Goal: Task Accomplishment & Management: Manage account settings

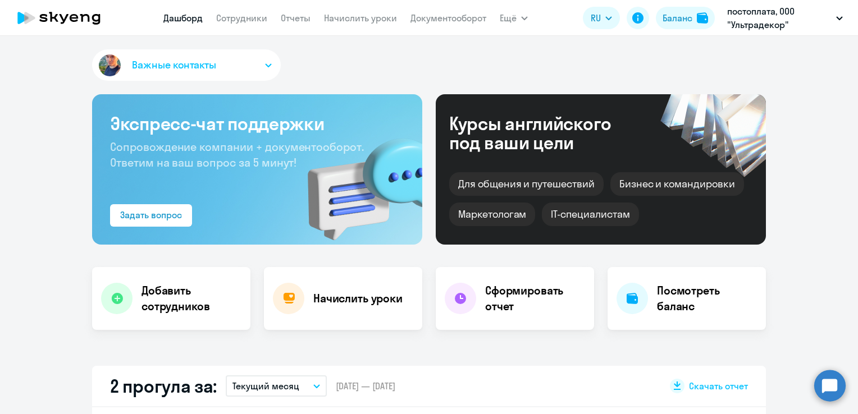
select select "30"
click at [262, 17] on link "Сотрудники" at bounding box center [241, 17] width 51 height 11
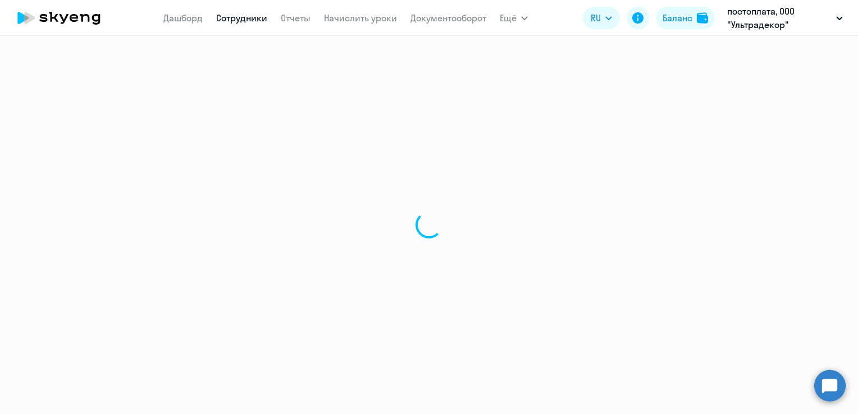
select select "30"
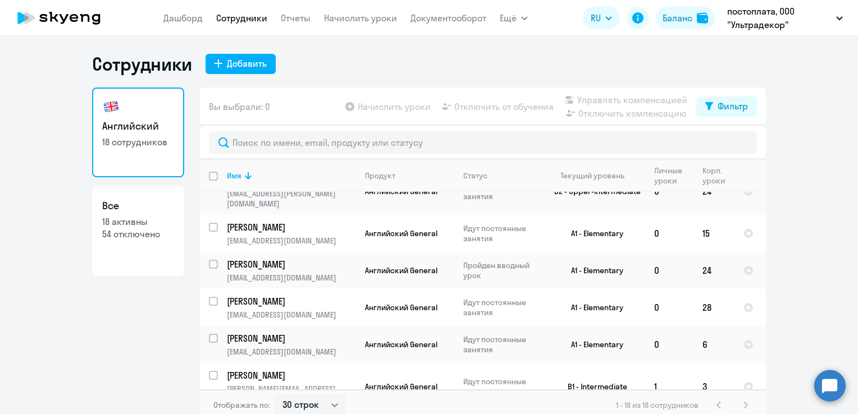
scroll to position [473, 0]
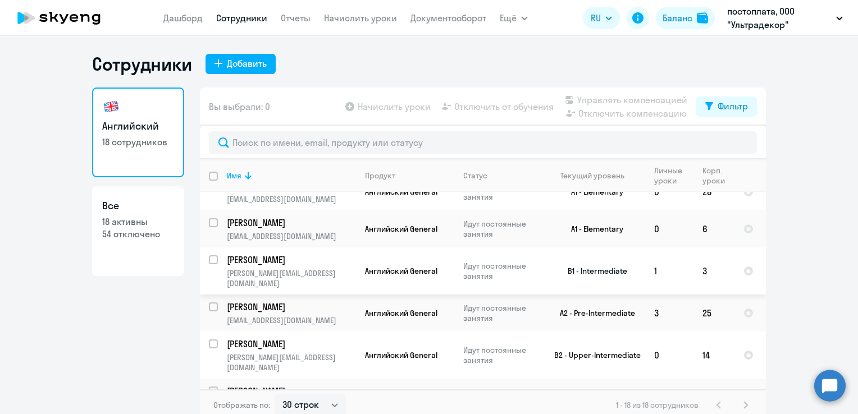
click at [674, 263] on td "1" at bounding box center [669, 271] width 48 height 47
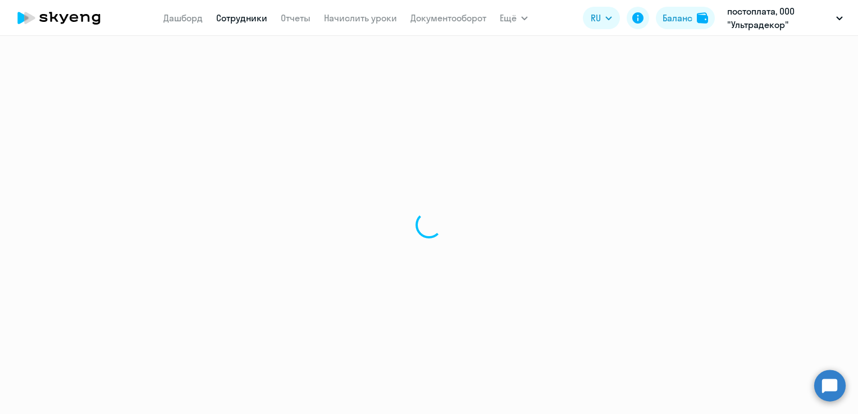
select select "english"
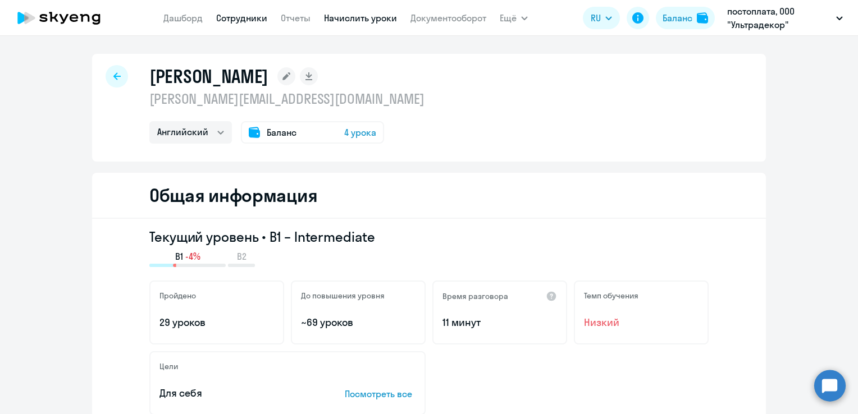
click at [371, 15] on link "Начислить уроки" at bounding box center [360, 17] width 73 height 11
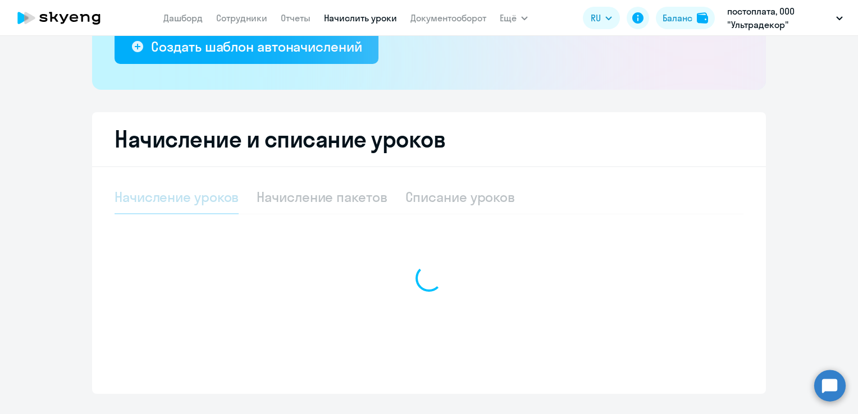
select select "10"
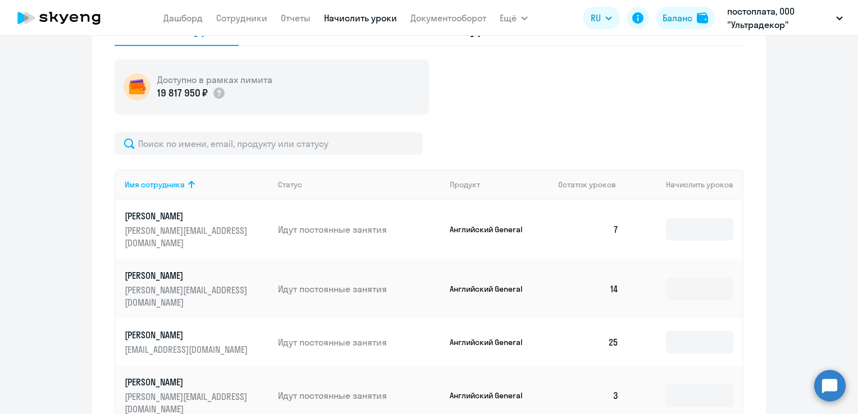
scroll to position [562, 0]
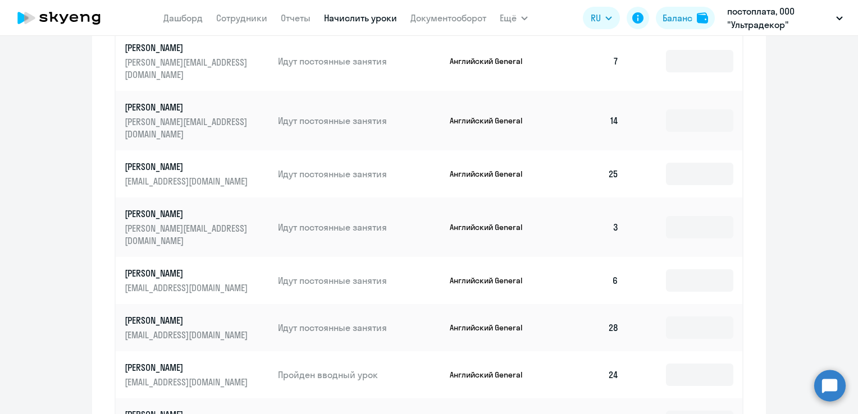
click at [724, 210] on td at bounding box center [685, 228] width 115 height 60
click at [719, 216] on input at bounding box center [699, 227] width 67 height 22
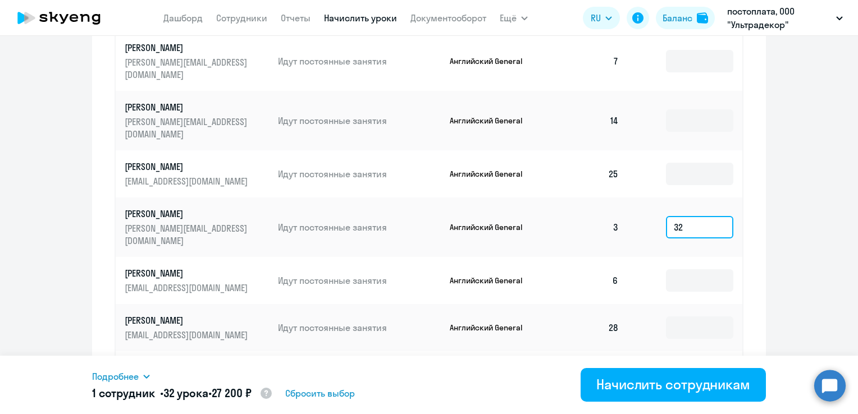
type input "32"
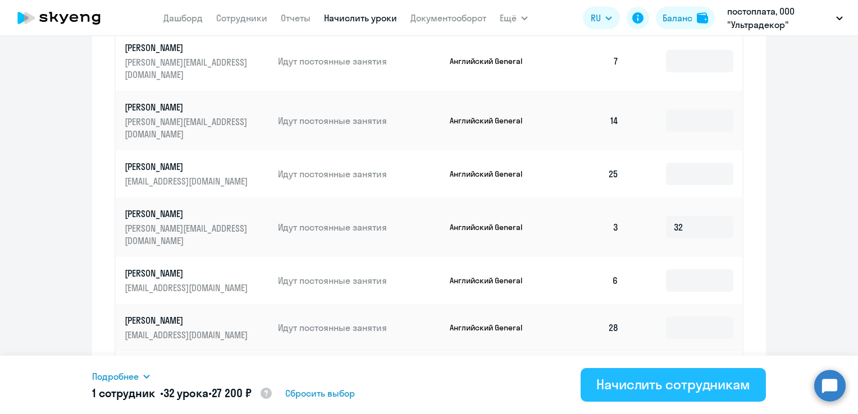
click at [701, 377] on div "Начислить сотрудникам" at bounding box center [673, 385] width 154 height 18
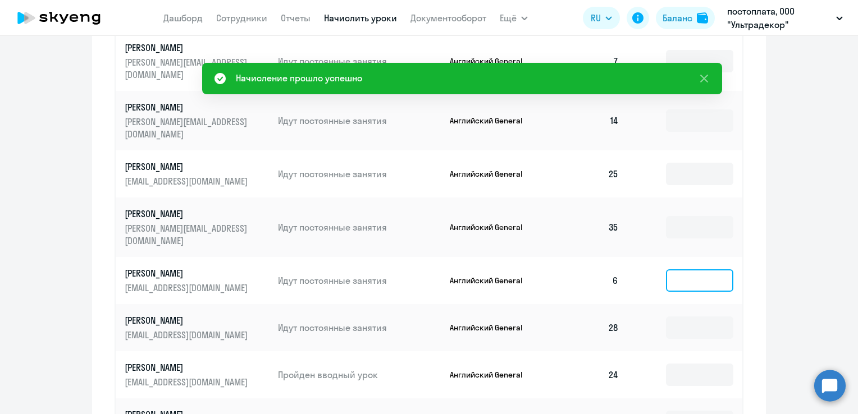
click at [683, 270] on input at bounding box center [699, 281] width 67 height 22
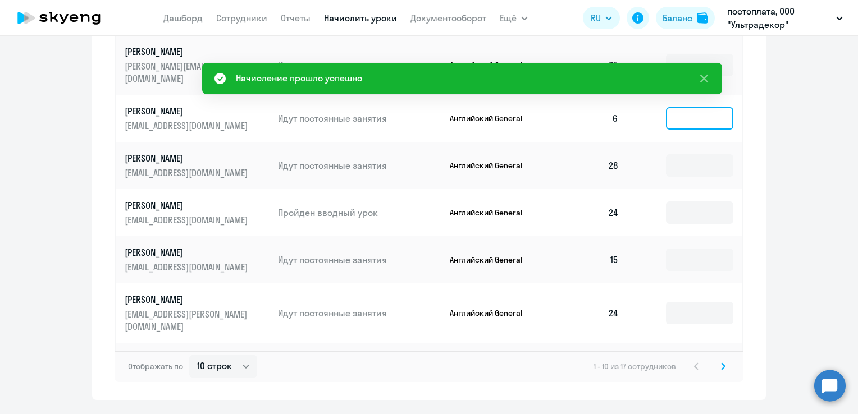
scroll to position [730, 0]
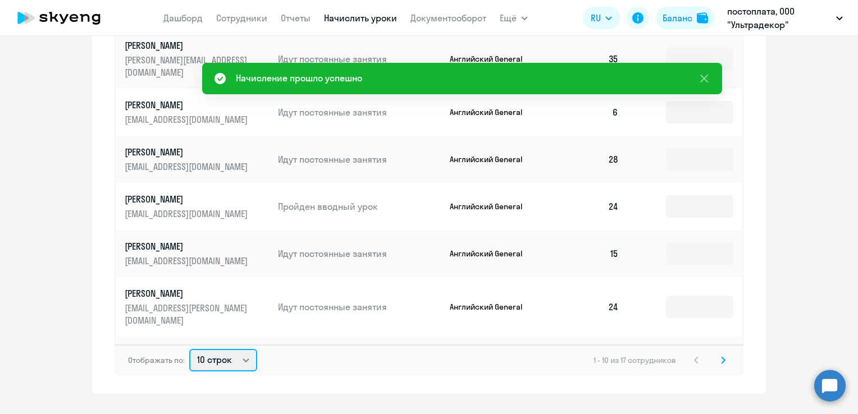
click at [236, 349] on select "10 строк 30 строк 50 строк" at bounding box center [223, 360] width 68 height 22
select select "50"
click at [189, 349] on select "10 строк 30 строк 50 строк" at bounding box center [223, 360] width 68 height 22
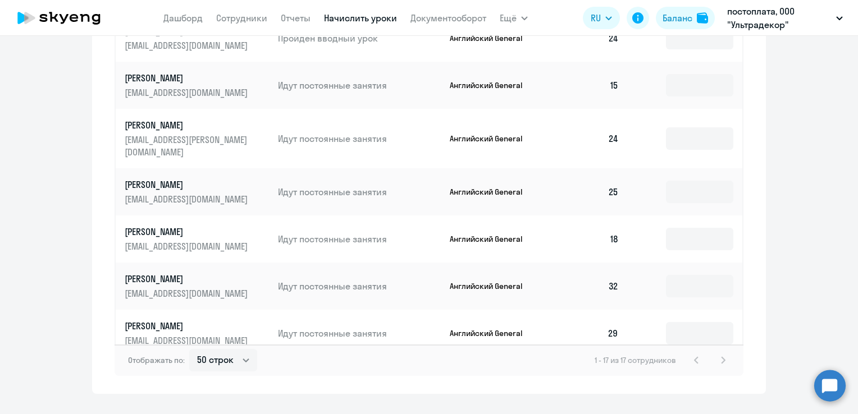
scroll to position [320, 0]
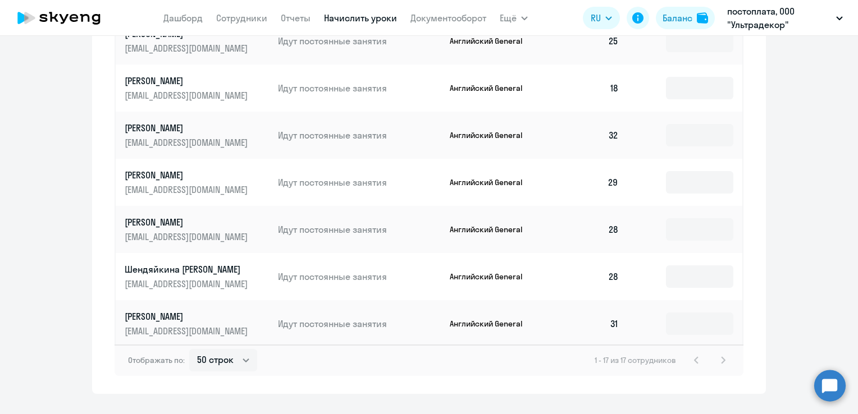
drag, startPoint x: 695, startPoint y: 234, endPoint x: 509, endPoint y: 267, distance: 188.1
click at [510, 300] on td "Английский General" at bounding box center [495, 323] width 109 height 47
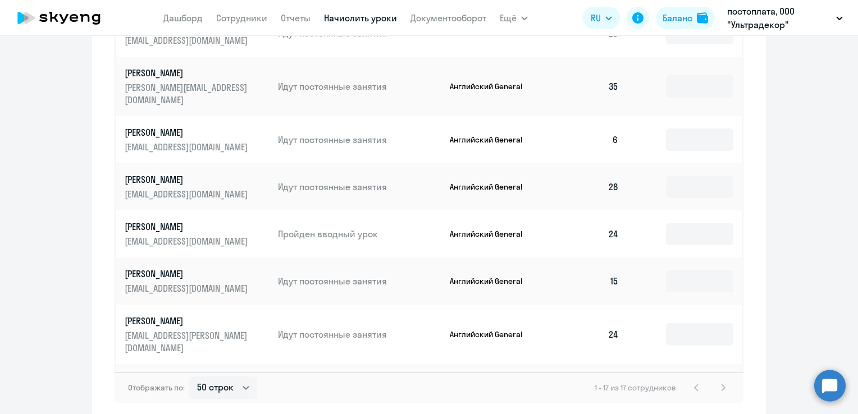
scroll to position [642, 0]
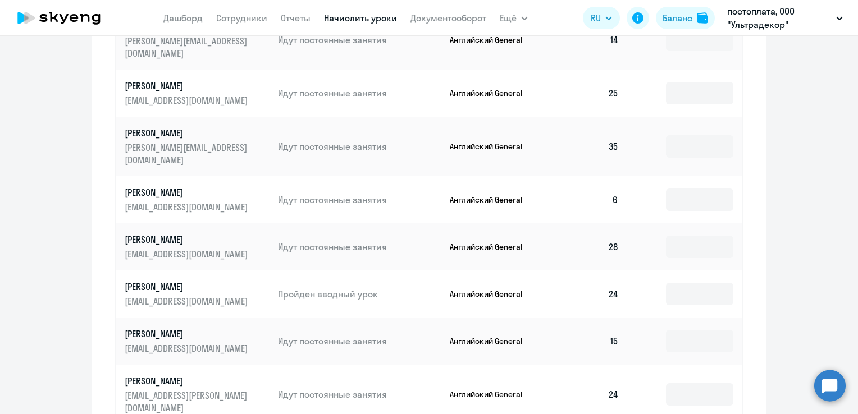
click at [669, 176] on td at bounding box center [685, 199] width 115 height 47
click at [669, 189] on input at bounding box center [699, 200] width 67 height 22
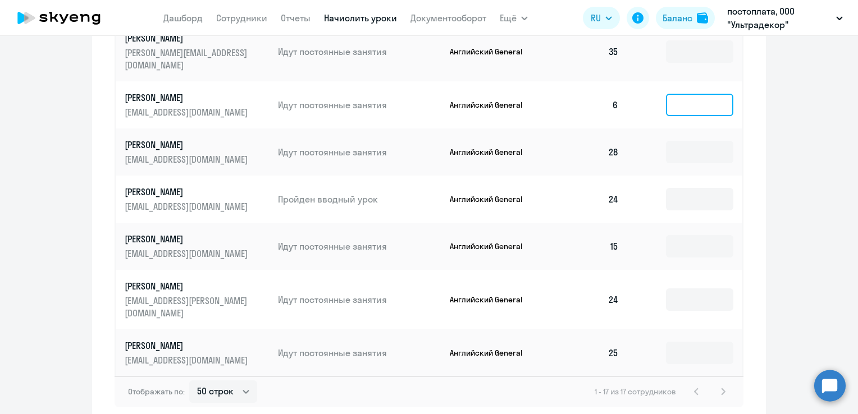
scroll to position [0, 0]
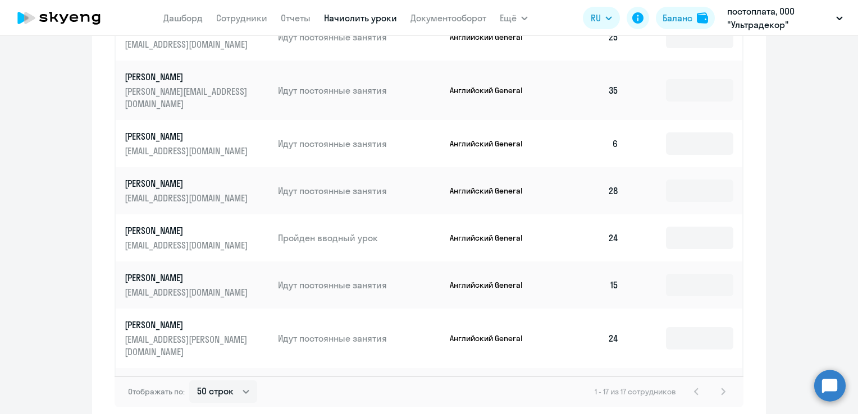
click at [748, 117] on div "Начисление и списание уроков Начисление уроков Начисление пакетов Списание урок…" at bounding box center [429, 31] width 674 height 787
drag, startPoint x: 815, startPoint y: 94, endPoint x: 788, endPoint y: 98, distance: 26.6
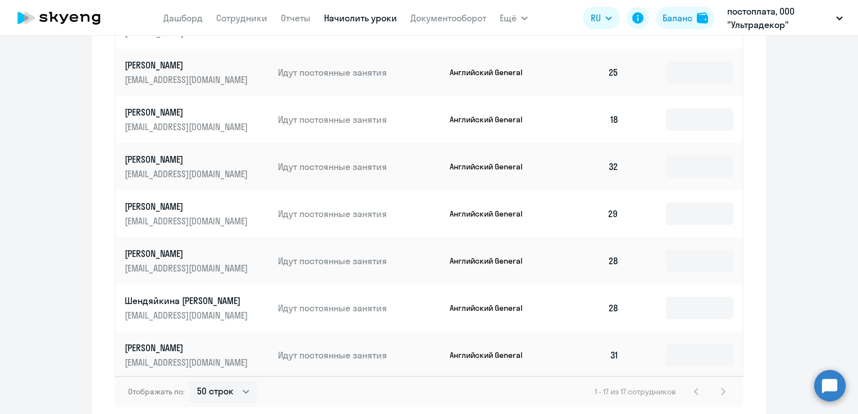
scroll to position [755, 0]
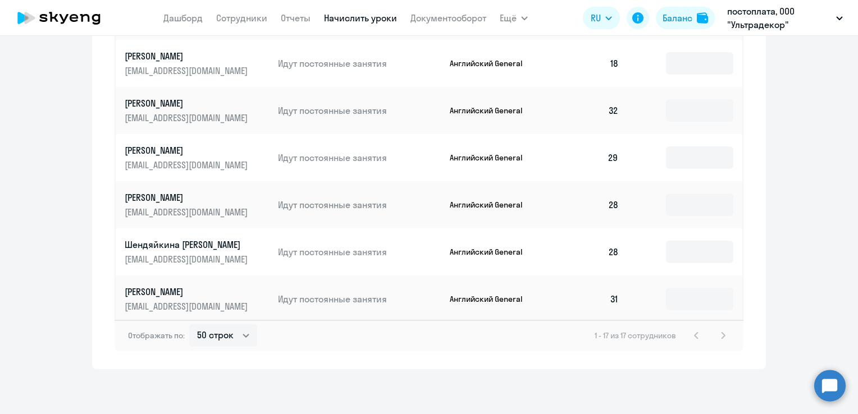
click at [686, 335] on input at bounding box center [699, 346] width 67 height 22
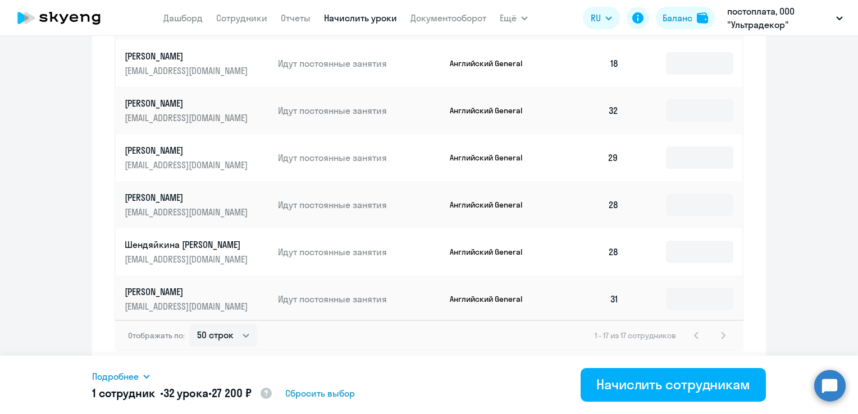
type input "32"
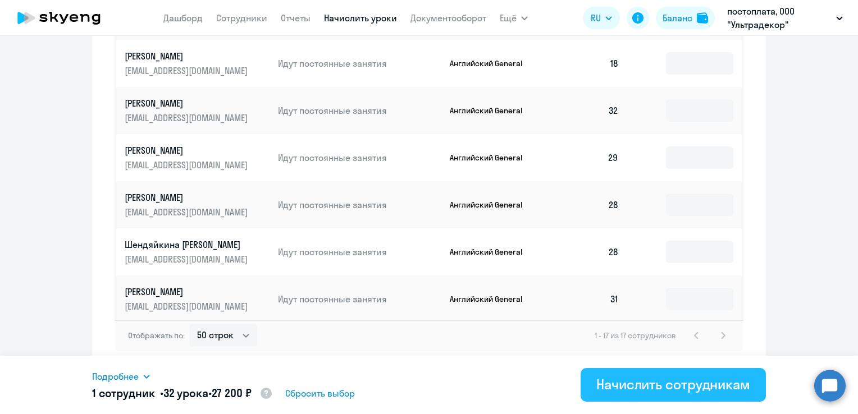
drag, startPoint x: 704, startPoint y: 391, endPoint x: 706, endPoint y: 385, distance: 6.0
click at [705, 390] on div "Начислить сотрудникам" at bounding box center [673, 385] width 154 height 18
